Goal: Task Accomplishment & Management: Manage account settings

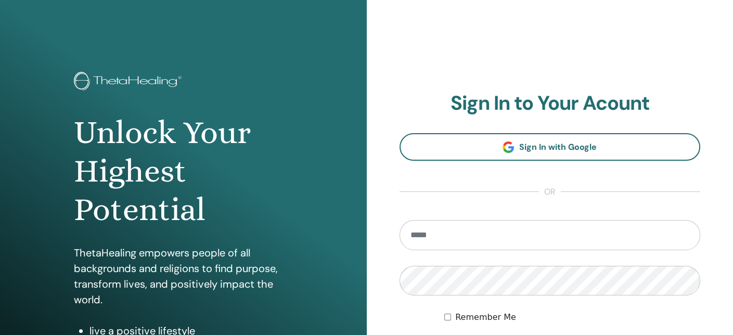
type input "**********"
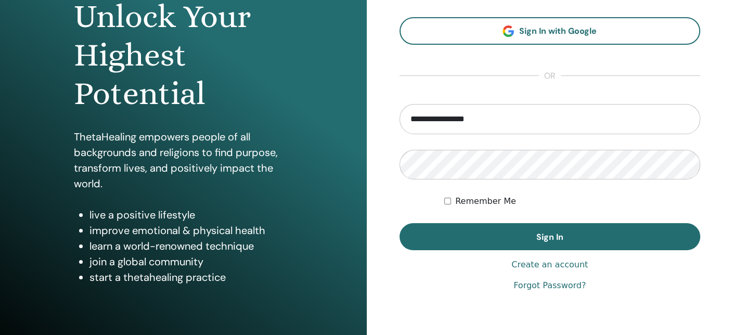
scroll to position [119, 0]
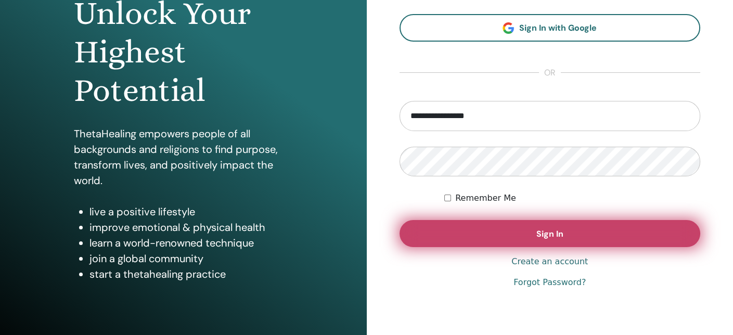
click at [580, 239] on button "Sign In" at bounding box center [549, 233] width 301 height 27
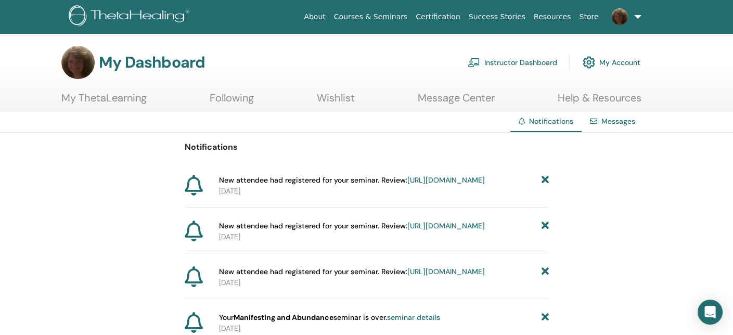
click at [509, 63] on link "Instructor Dashboard" at bounding box center [512, 62] width 89 height 23
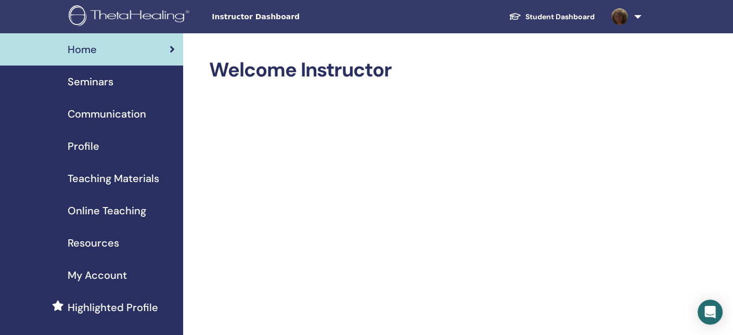
click at [94, 84] on span "Seminars" at bounding box center [91, 82] width 46 height 16
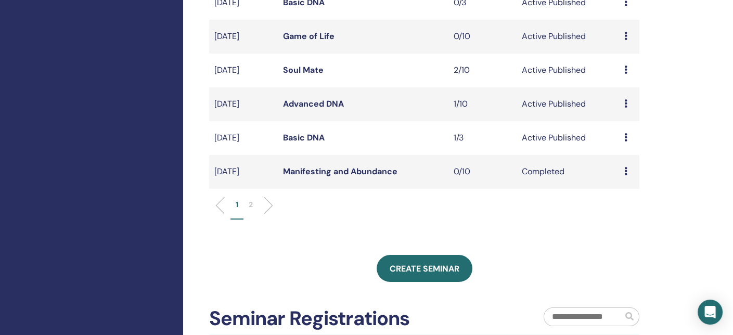
scroll to position [342, 0]
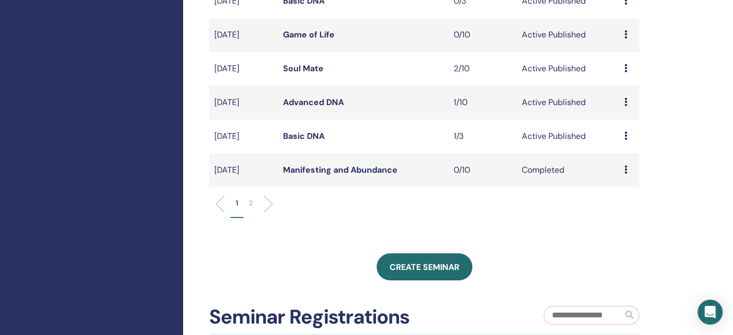
click at [294, 133] on link "Basic DNA" at bounding box center [303, 136] width 42 height 11
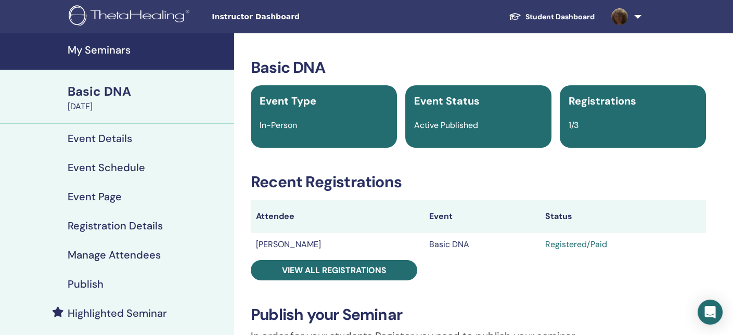
click at [104, 138] on h4 "Event Details" at bounding box center [100, 138] width 64 height 12
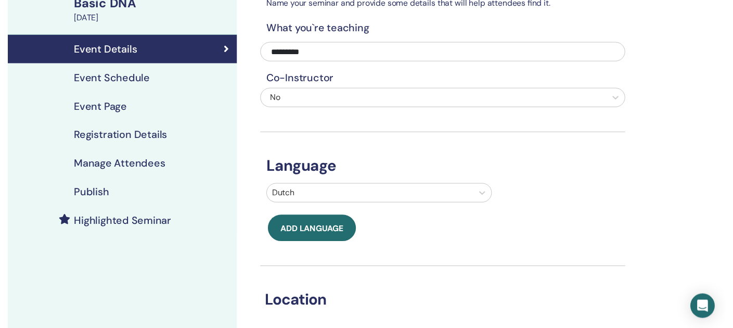
scroll to position [25, 0]
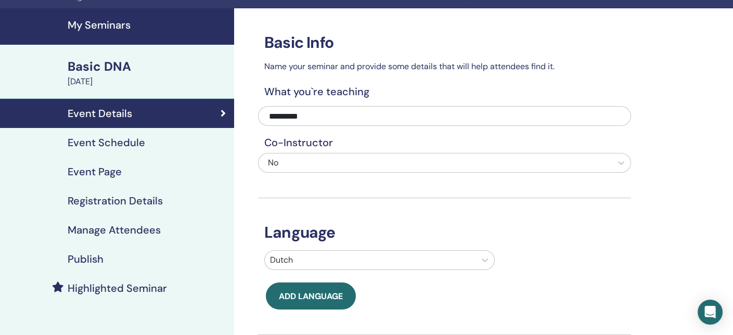
click at [107, 140] on h4 "Event Schedule" at bounding box center [106, 142] width 77 height 12
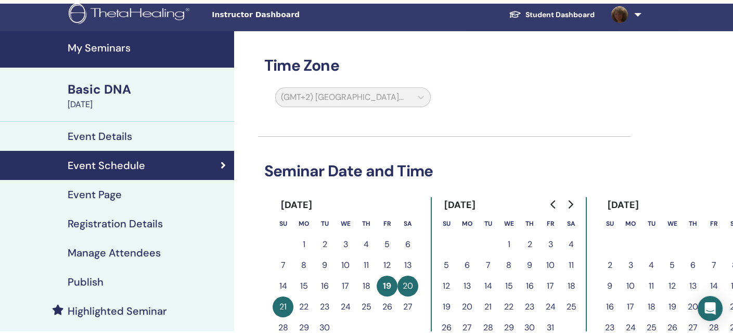
scroll to position [3, 0]
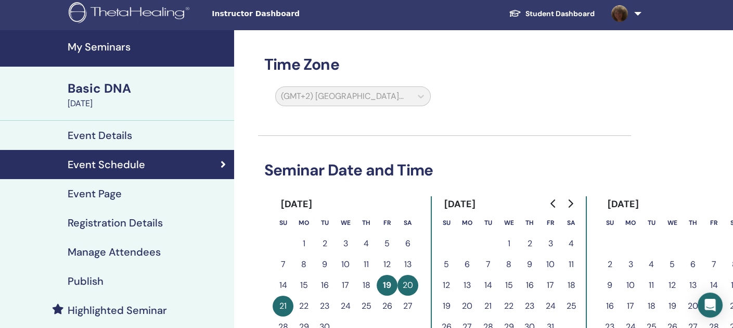
click at [83, 192] on h4 "Event Page" at bounding box center [95, 193] width 54 height 12
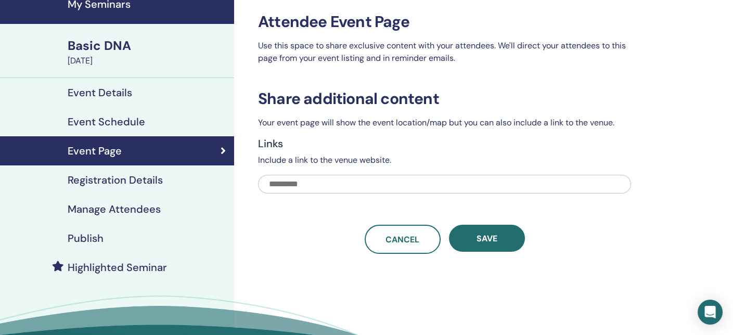
scroll to position [45, 0]
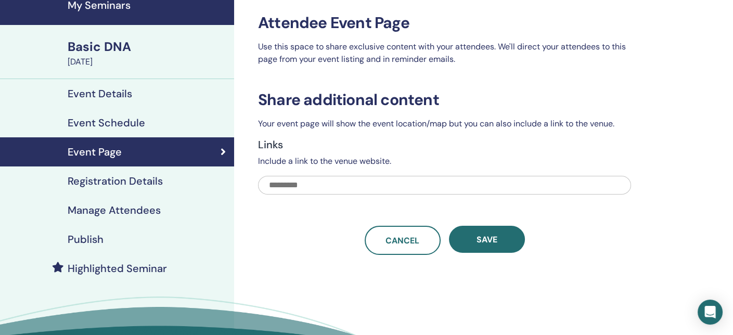
click at [132, 184] on h4 "Registration Details" at bounding box center [115, 181] width 95 height 12
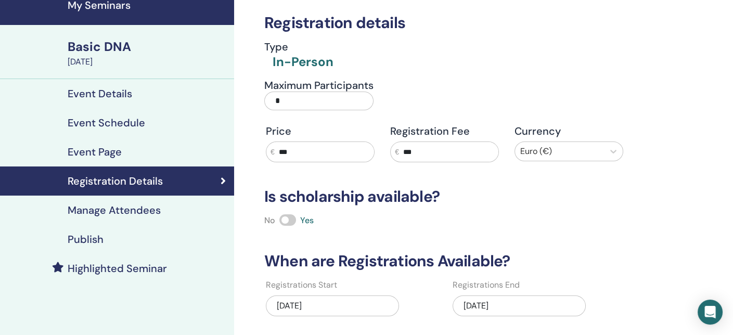
click at [481, 305] on div "09/19/2025" at bounding box center [519, 305] width 133 height 21
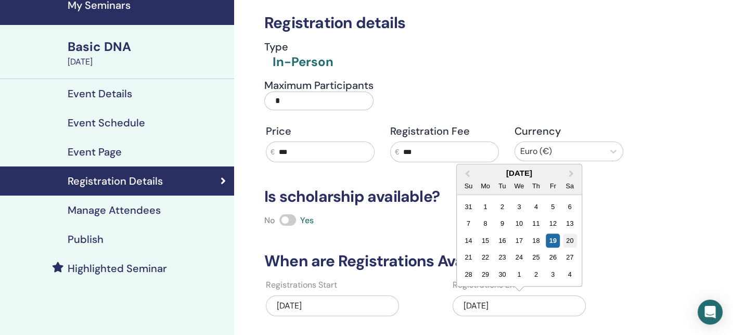
click at [572, 237] on div "20" at bounding box center [570, 241] width 14 height 14
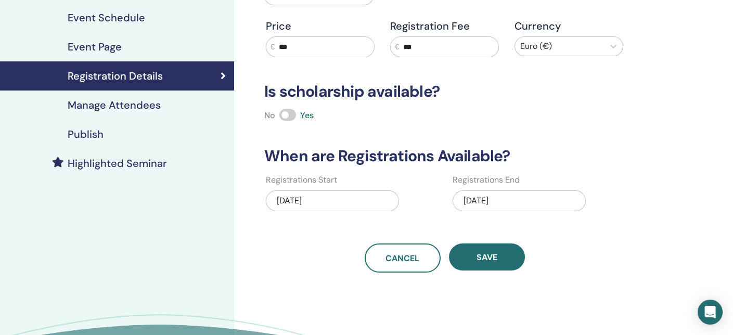
scroll to position [157, 0]
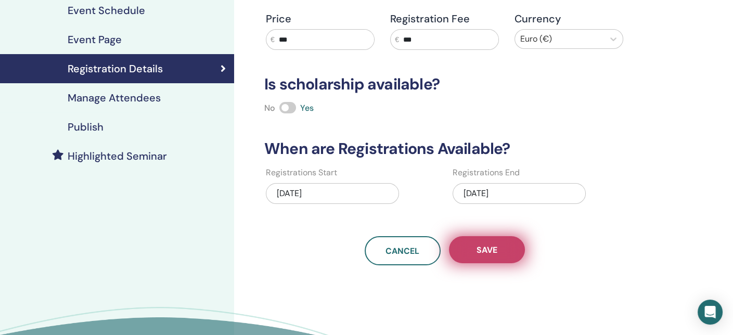
click at [503, 243] on button "Save" at bounding box center [487, 249] width 76 height 27
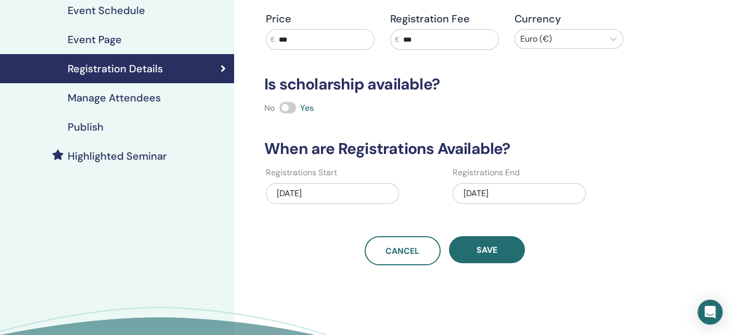
click at [131, 94] on h4 "Manage Attendees" at bounding box center [114, 98] width 93 height 12
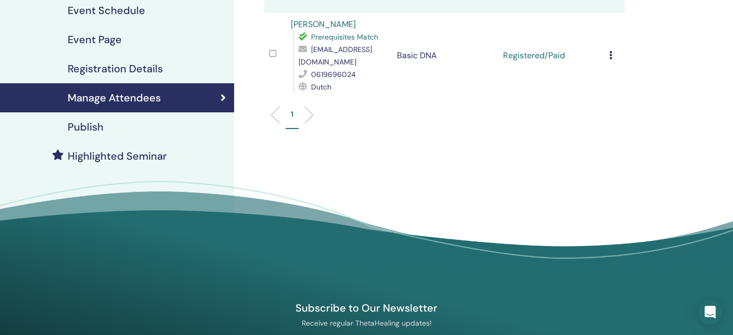
click at [93, 123] on h4 "Publish" at bounding box center [86, 127] width 36 height 12
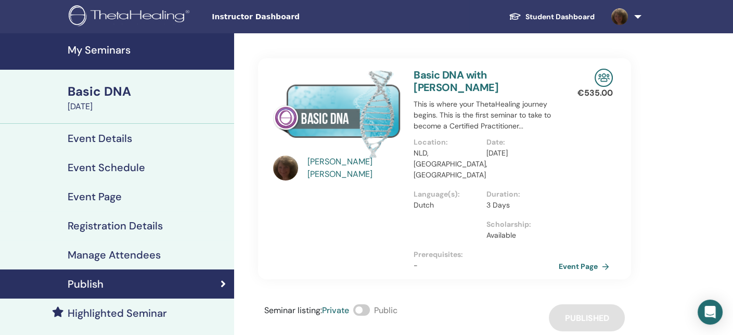
click at [129, 101] on div "September 19, 2025" at bounding box center [148, 106] width 160 height 12
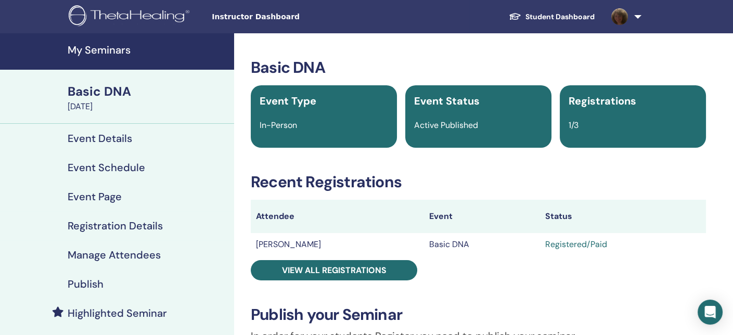
click at [117, 48] on h4 "My Seminars" at bounding box center [148, 50] width 160 height 12
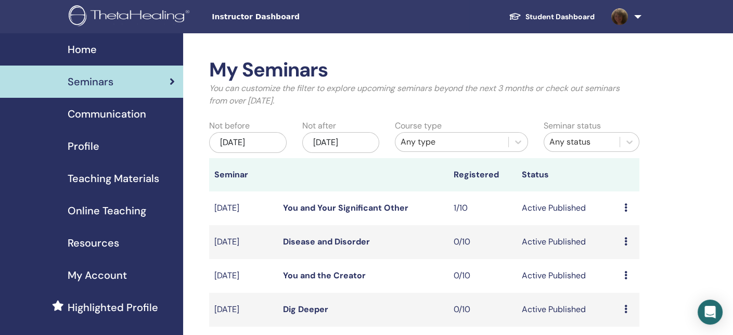
click at [637, 14] on link at bounding box center [624, 16] width 43 height 33
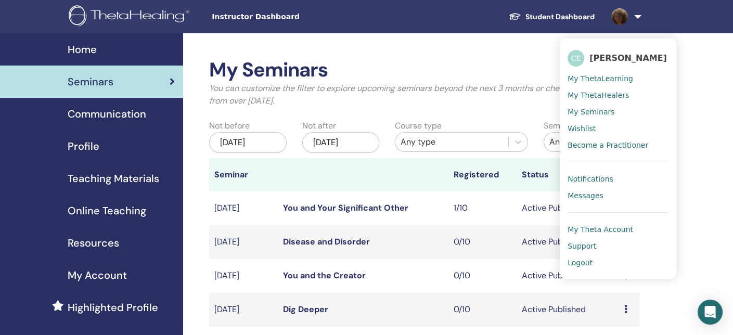
click at [585, 263] on span "Logout" at bounding box center [579, 262] width 25 height 9
